Goal: Task Accomplishment & Management: Use online tool/utility

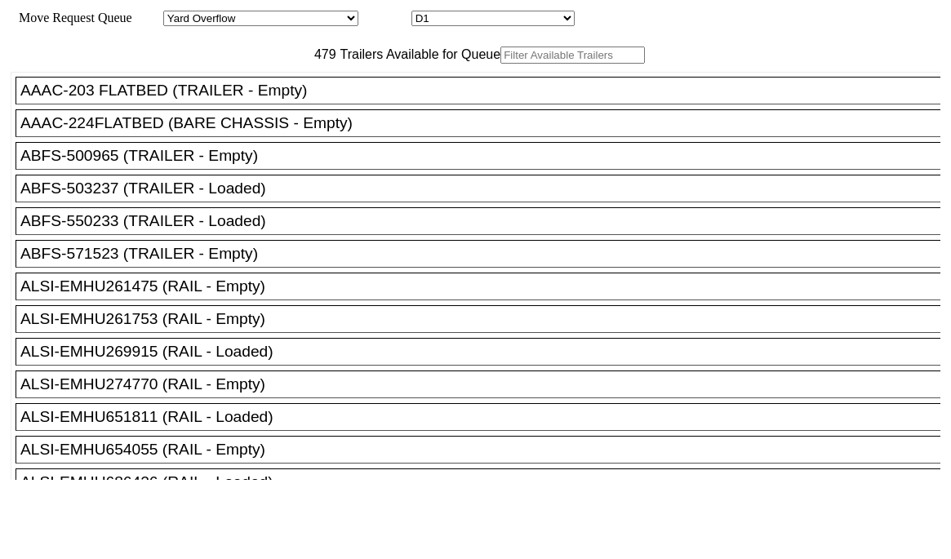
click at [500, 64] on input "text" at bounding box center [572, 55] width 145 height 17
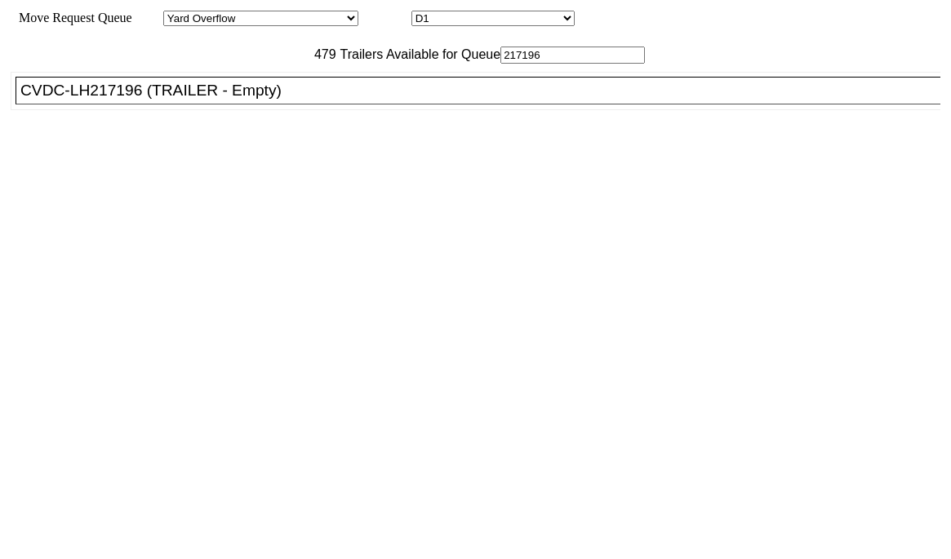
type input "217196"
drag, startPoint x: 295, startPoint y: 145, endPoint x: 365, endPoint y: 152, distance: 70.6
click at [296, 105] on li "CVDC-LH217196 (TRAILER - Empty)" at bounding box center [486, 91] width 940 height 28
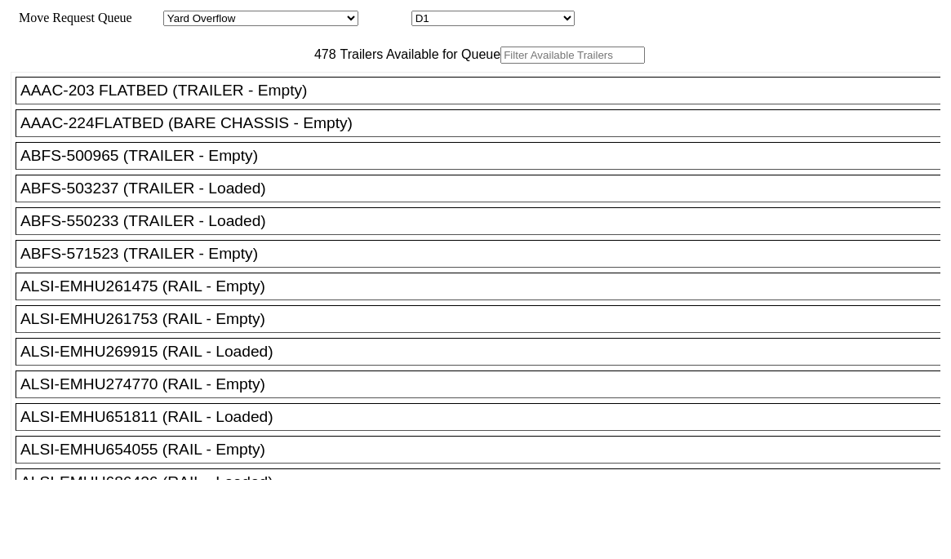
drag, startPoint x: 301, startPoint y: 73, endPoint x: 282, endPoint y: 87, distance: 24.5
click at [500, 64] on input "text" at bounding box center [572, 55] width 145 height 17
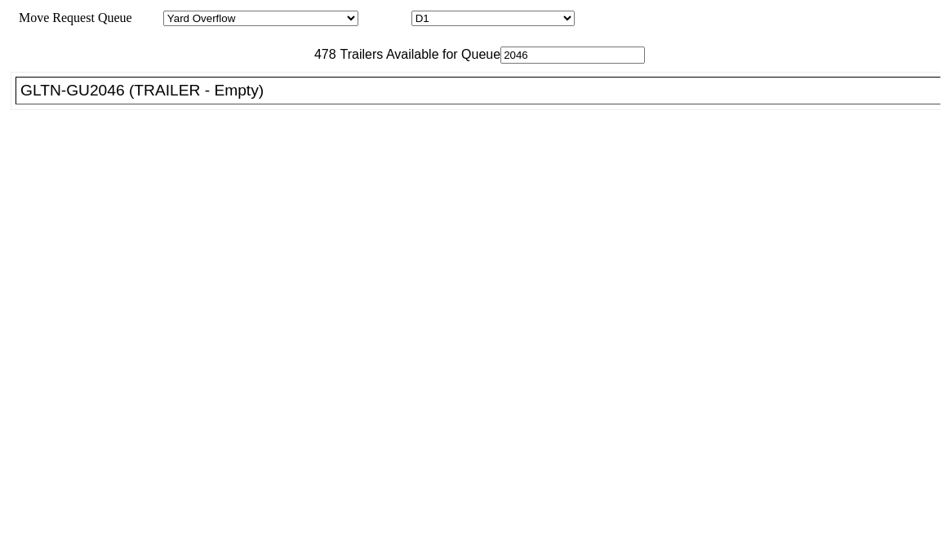
type input "2046"
click at [349, 105] on li "GLTN-GU2046 (TRAILER - Empty)" at bounding box center [486, 91] width 940 height 28
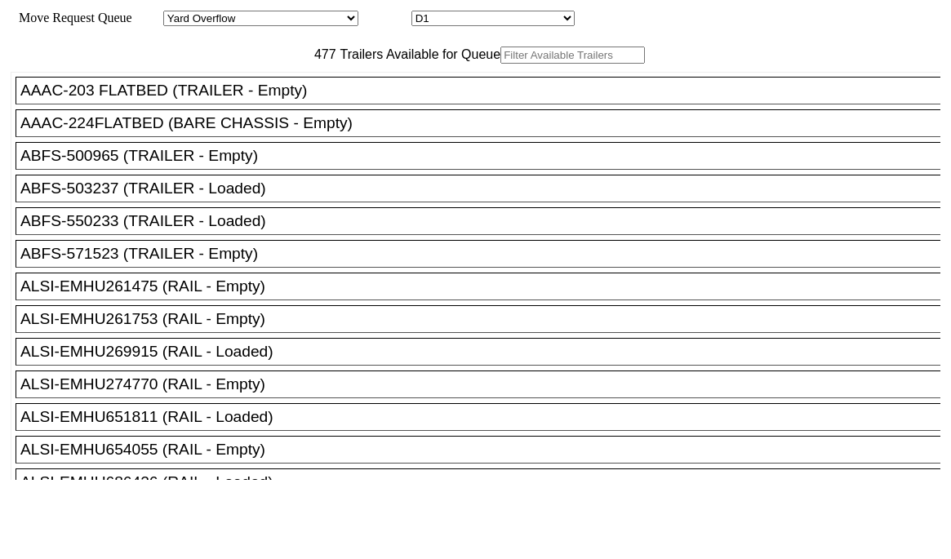
click at [500, 64] on input "text" at bounding box center [572, 55] width 145 height 17
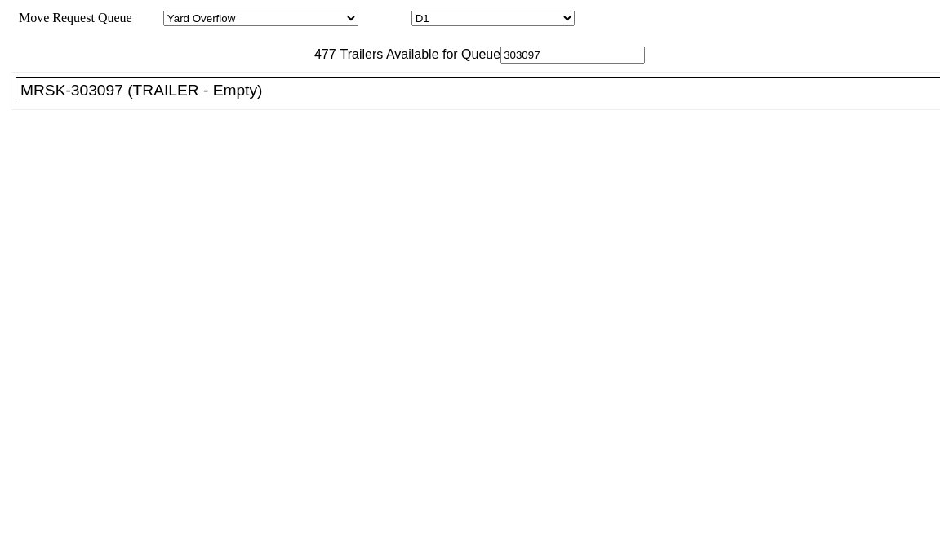
type input "303097"
click at [332, 100] on div "MRSK-303097 (TRAILER - Empty)" at bounding box center [485, 91] width 930 height 18
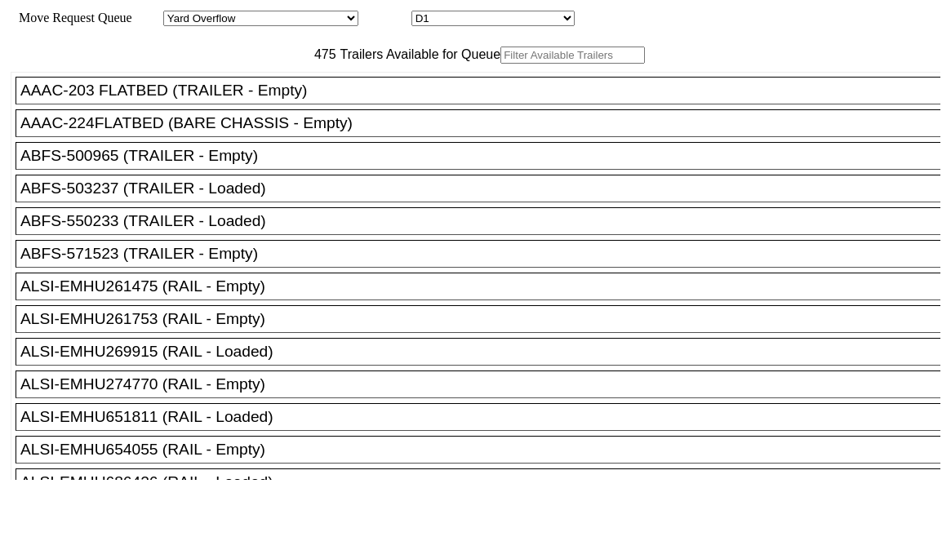
click at [500, 64] on input "text" at bounding box center [572, 55] width 145 height 17
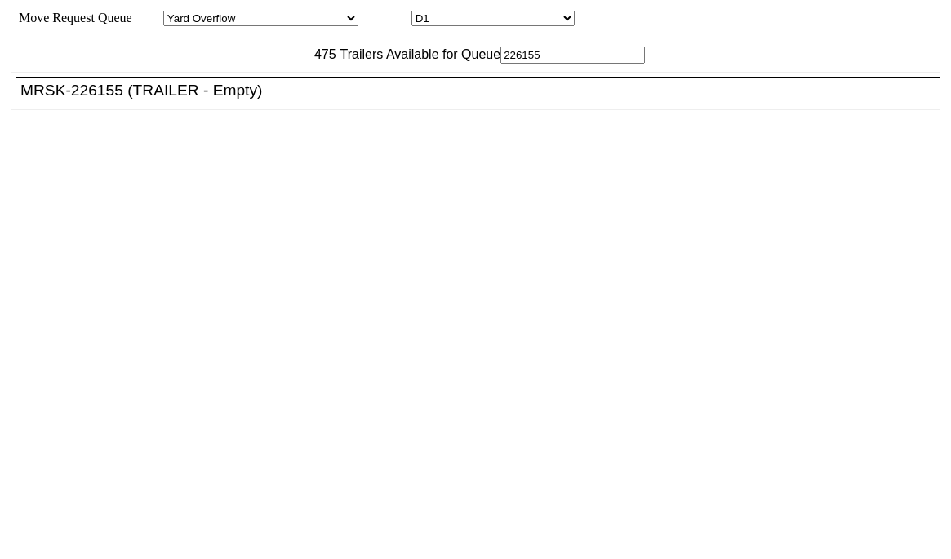
type input "226155"
click at [300, 105] on li "MRSK-226155 (TRAILER - Empty)" at bounding box center [486, 91] width 940 height 28
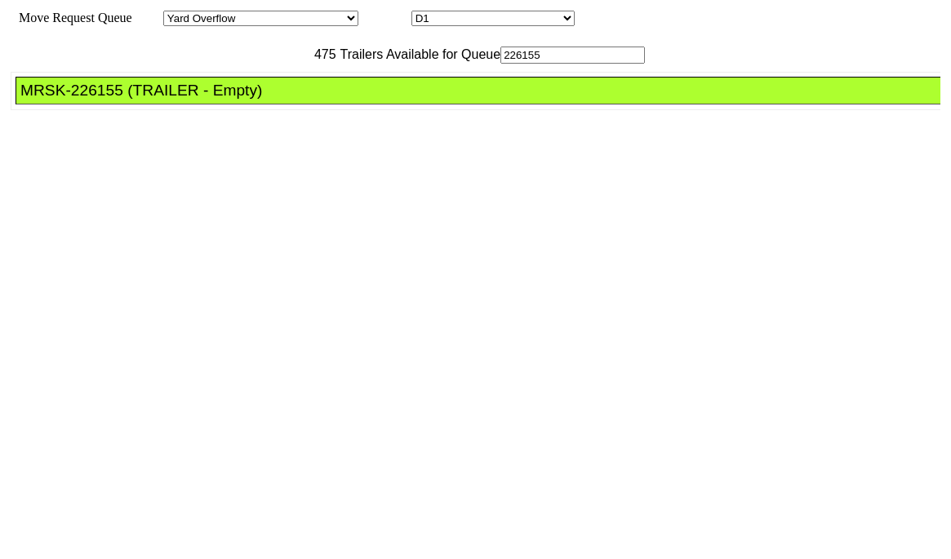
drag, startPoint x: 436, startPoint y: 221, endPoint x: 490, endPoint y: 250, distance: 61.0
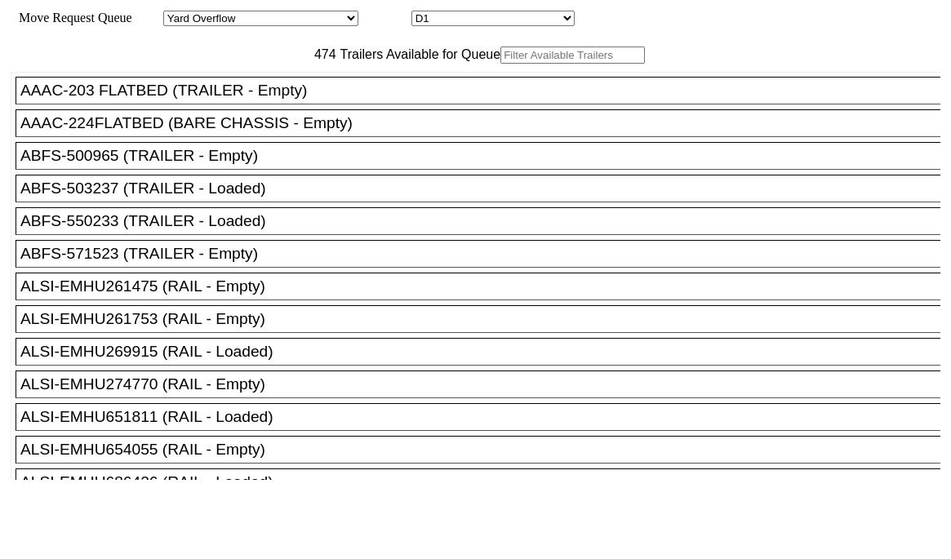
click at [500, 64] on input "text" at bounding box center [572, 55] width 145 height 17
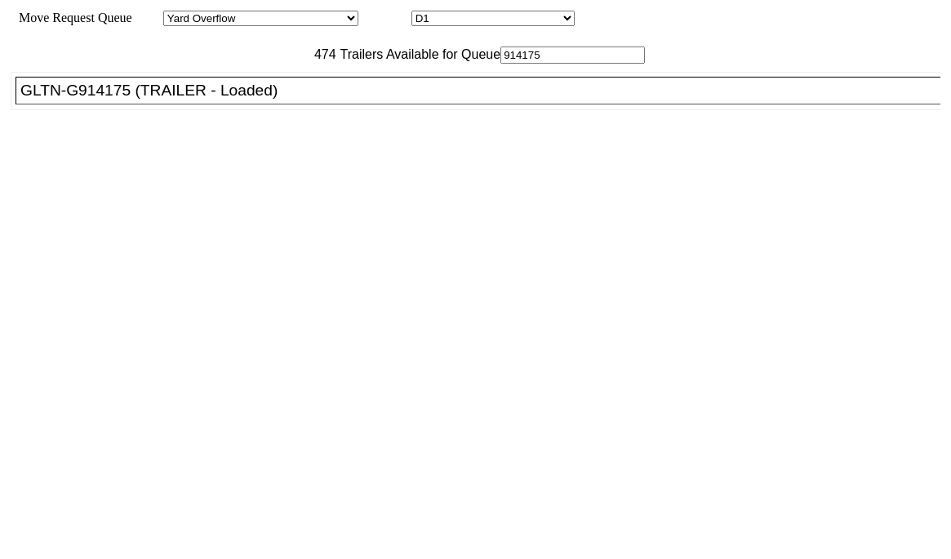
type input "914175"
click at [339, 100] on div "GLTN-G914175 (TRAILER - Loaded)" at bounding box center [485, 91] width 930 height 18
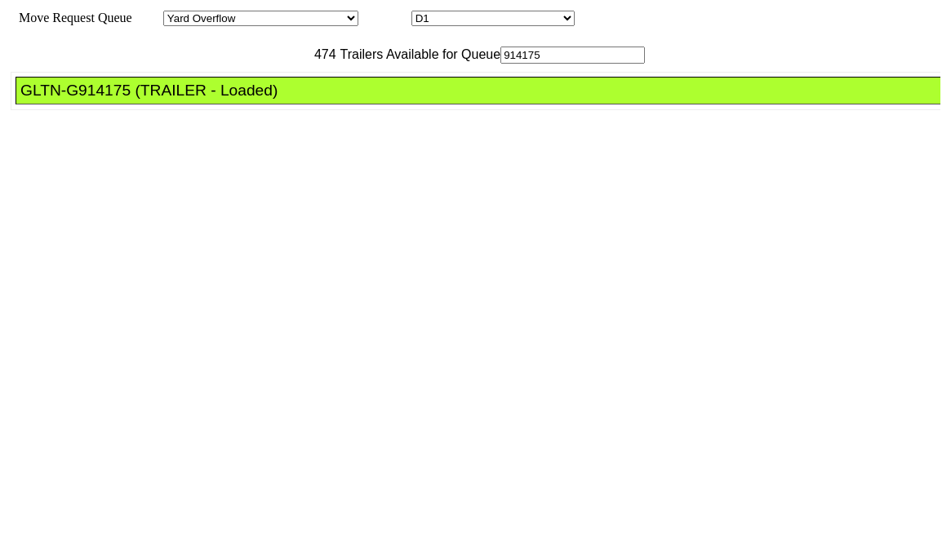
drag, startPoint x: 425, startPoint y: 214, endPoint x: 464, endPoint y: 229, distance: 41.4
